Goal: Register for event/course

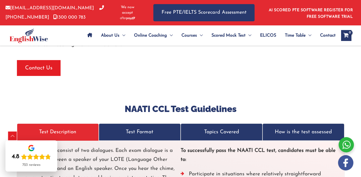
scroll to position [1485, 0]
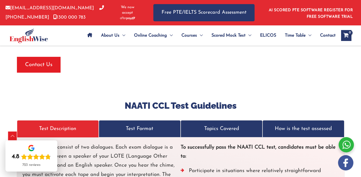
click at [158, 121] on link "Test Format" at bounding box center [140, 128] width 82 height 17
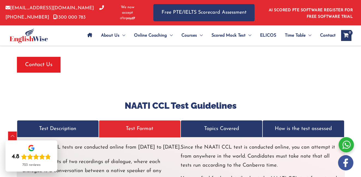
click at [209, 122] on link "Topics Covered" at bounding box center [222, 128] width 82 height 17
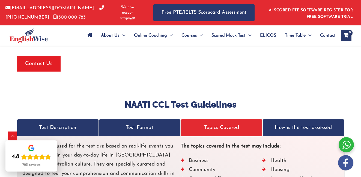
click at [291, 123] on p "How is the test assessed" at bounding box center [303, 127] width 73 height 9
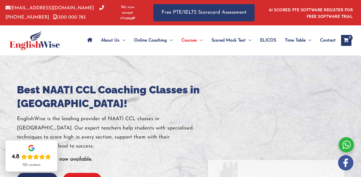
click at [90, 173] on button "Register" at bounding box center [82, 179] width 38 height 13
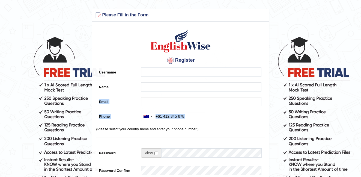
drag, startPoint x: 68, startPoint y: 91, endPoint x: 65, endPoint y: 134, distance: 43.2
click at [65, 134] on form "Please fix the following errors: Please Fill in the Form Register Username Name…" at bounding box center [180, 153] width 359 height 289
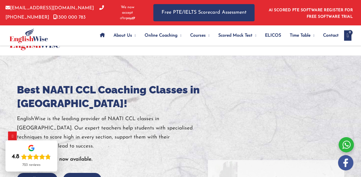
scroll to position [1591, 0]
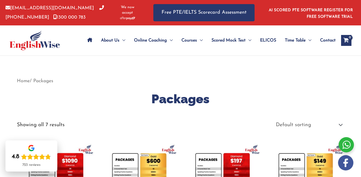
scroll to position [110, 0]
